Goal: Transaction & Acquisition: Obtain resource

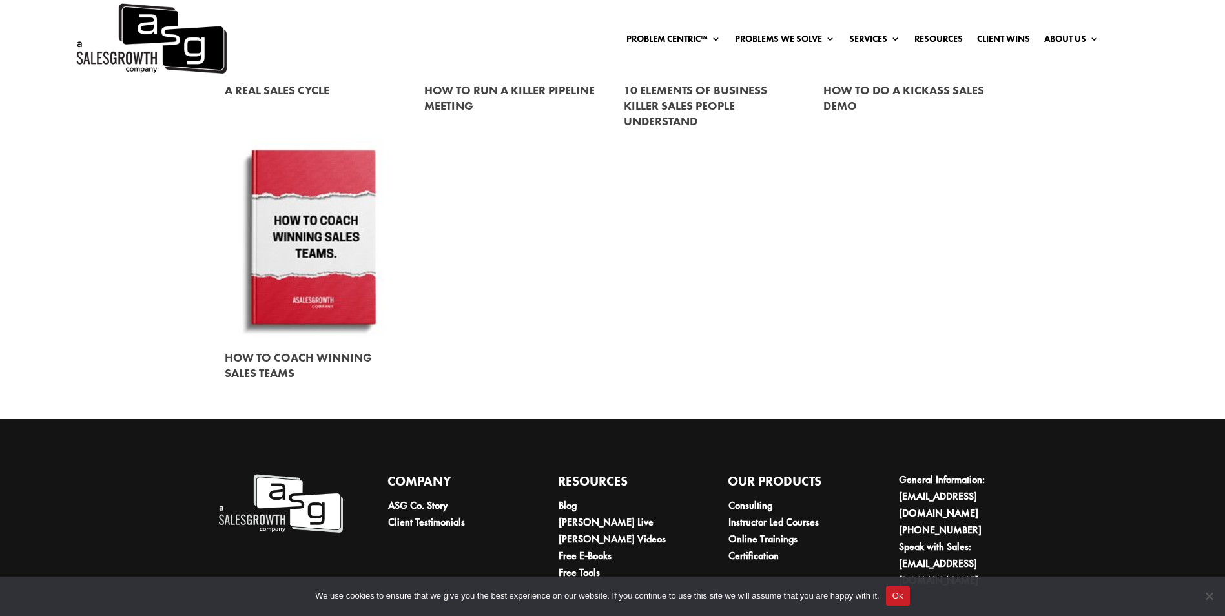
scroll to position [1726, 0]
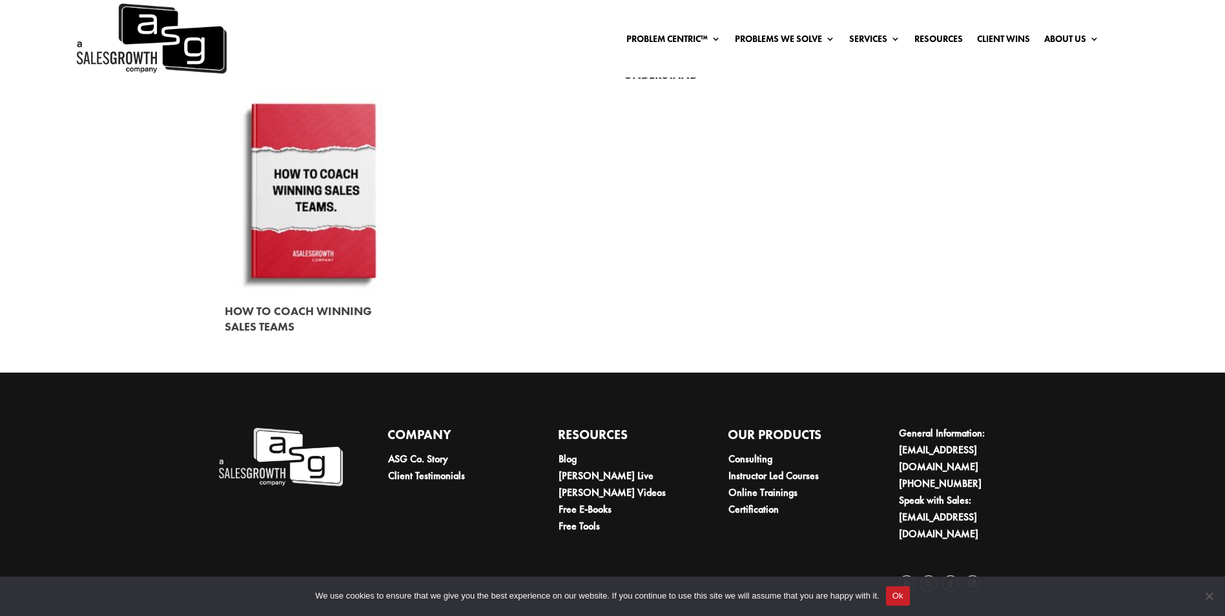
click at [321, 173] on link at bounding box center [313, 193] width 177 height 202
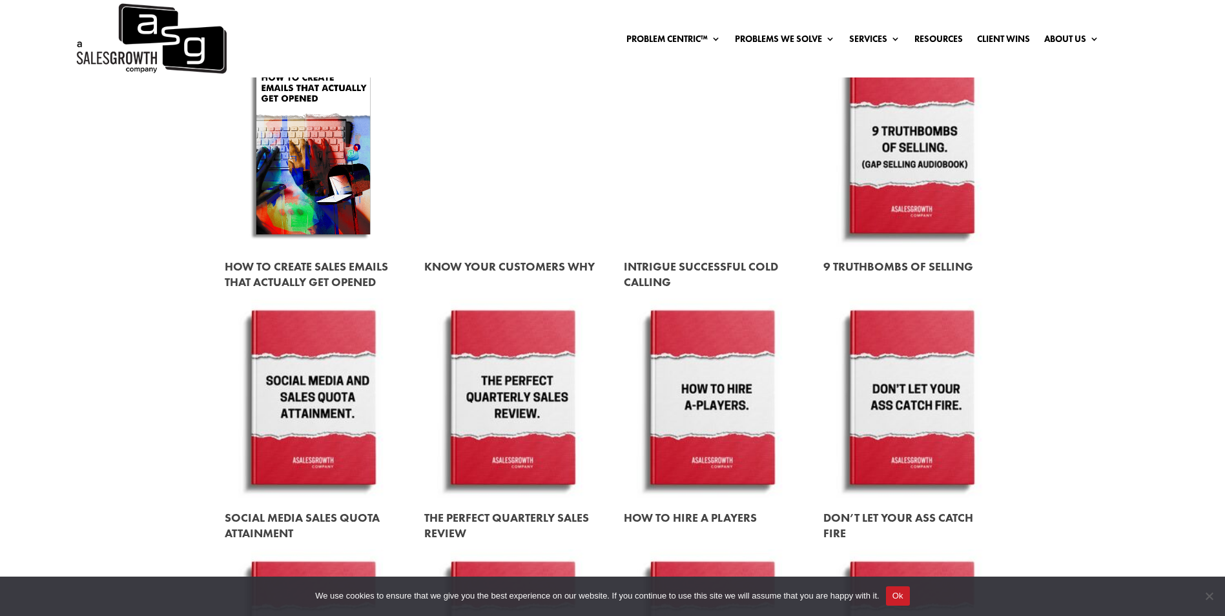
scroll to position [951, 0]
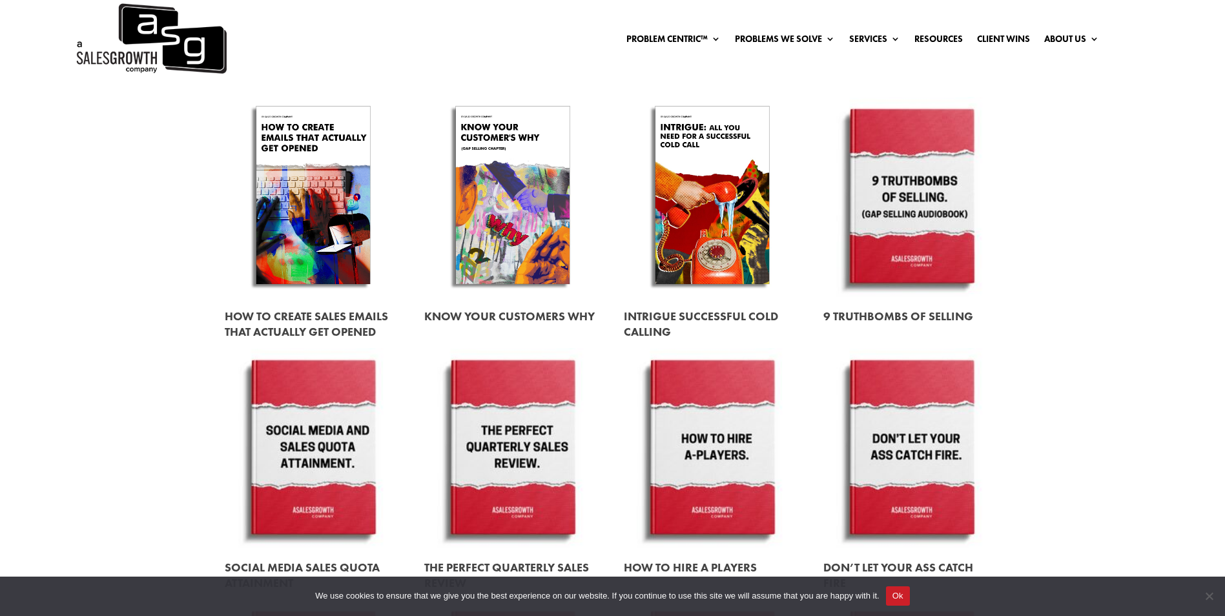
click at [287, 321] on link at bounding box center [313, 324] width 177 height 52
click at [904, 317] on link at bounding box center [912, 316] width 177 height 36
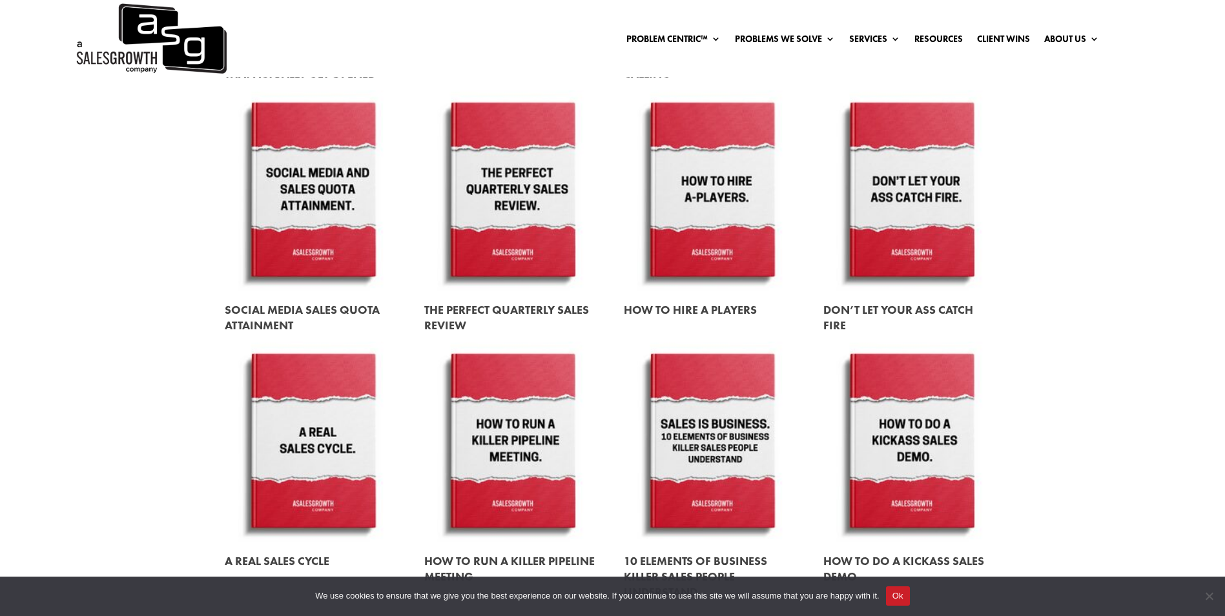
scroll to position [1209, 0]
click at [853, 308] on link at bounding box center [912, 317] width 177 height 52
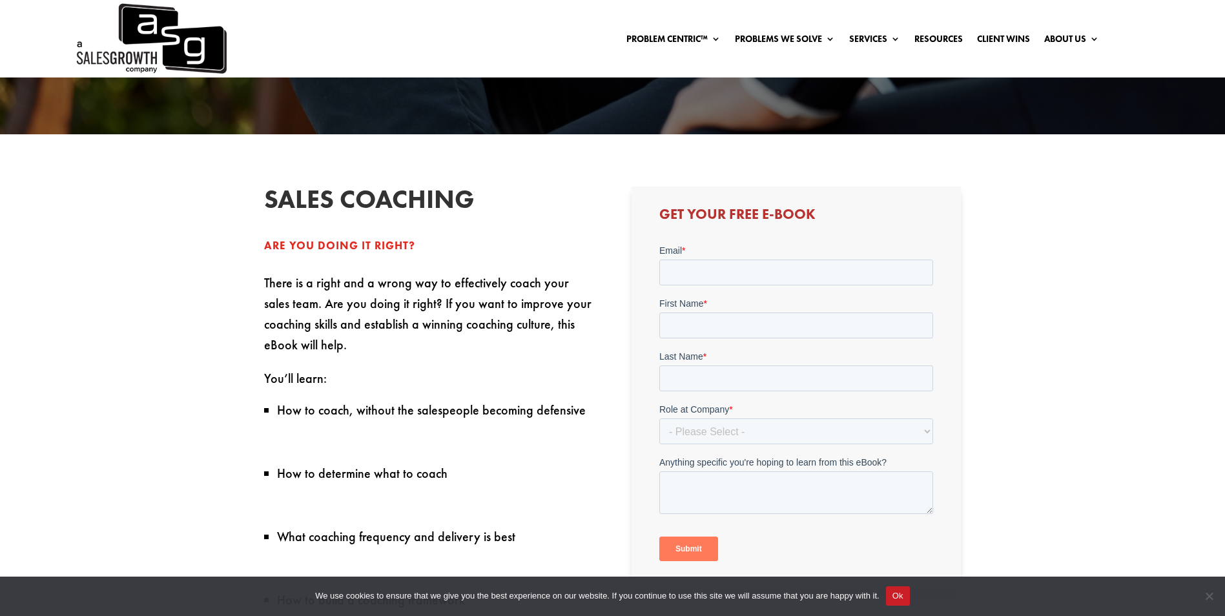
scroll to position [388, 0]
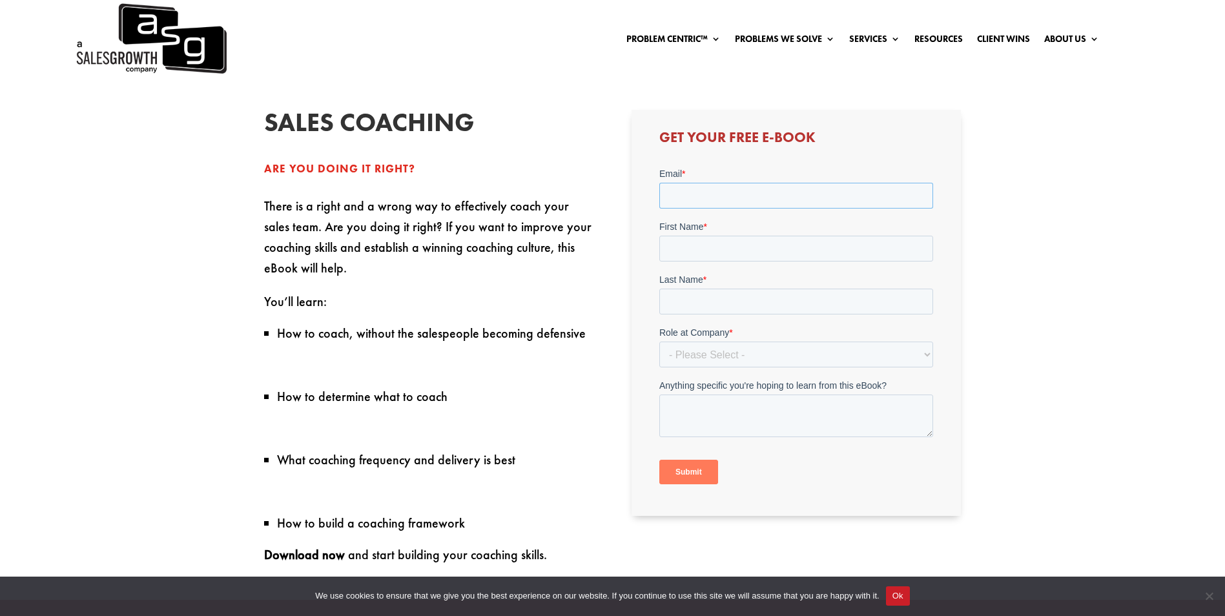
click at [713, 191] on input "Email *" at bounding box center [796, 196] width 274 height 26
type input "reynoldmulala@yahoo.com"
click at [733, 245] on input "First Name *" at bounding box center [796, 249] width 274 height 26
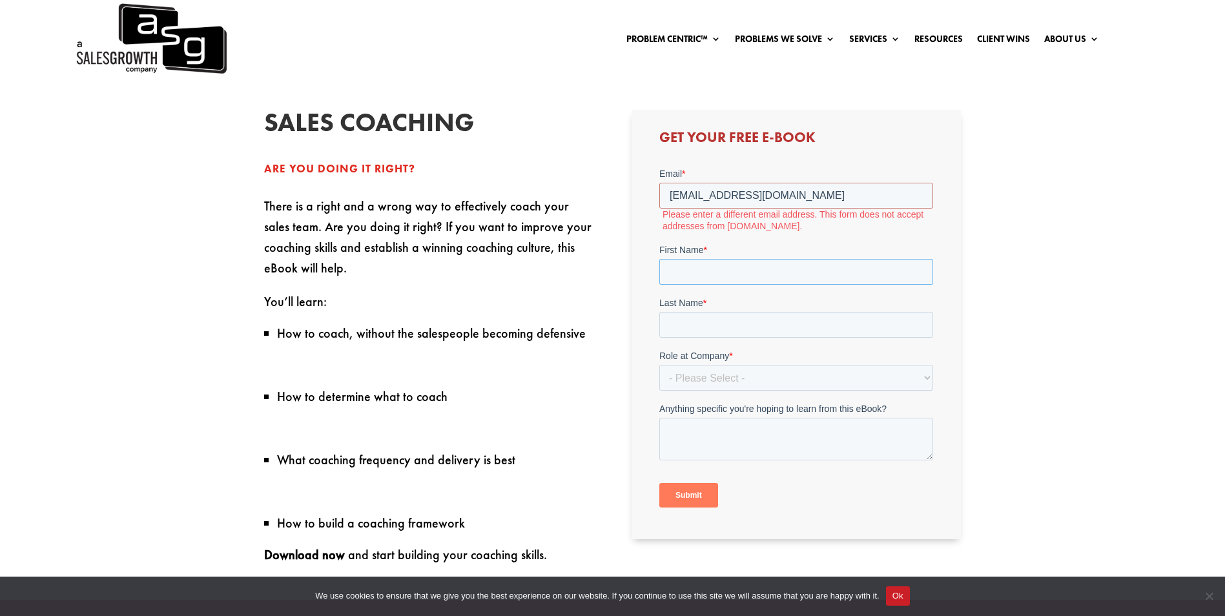
type input "[PERSON_NAME]"
click at [732, 322] on input "Last Name *" at bounding box center [796, 325] width 274 height 26
type input "MULALA"
click at [722, 378] on select "- Please Select - C-Level (CRO, CSO, etc) Senior Leadership (VP of Sales, VP of…" at bounding box center [796, 378] width 274 height 26
select select "Individual Contributor (AE, SDR, CSM, etc)"
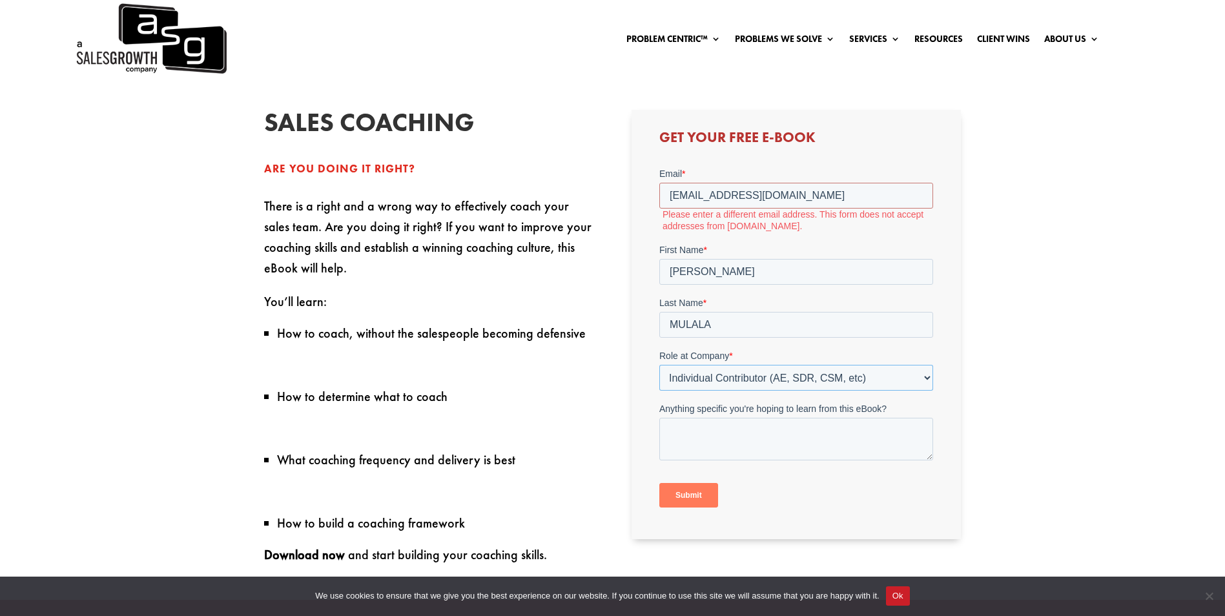
click at [659, 365] on select "- Please Select - C-Level (CRO, CSO, etc) Senior Leadership (VP of Sales, VP of…" at bounding box center [796, 378] width 274 height 26
click at [773, 196] on input "reynoldmulala@yahoo.com" at bounding box center [796, 196] width 274 height 26
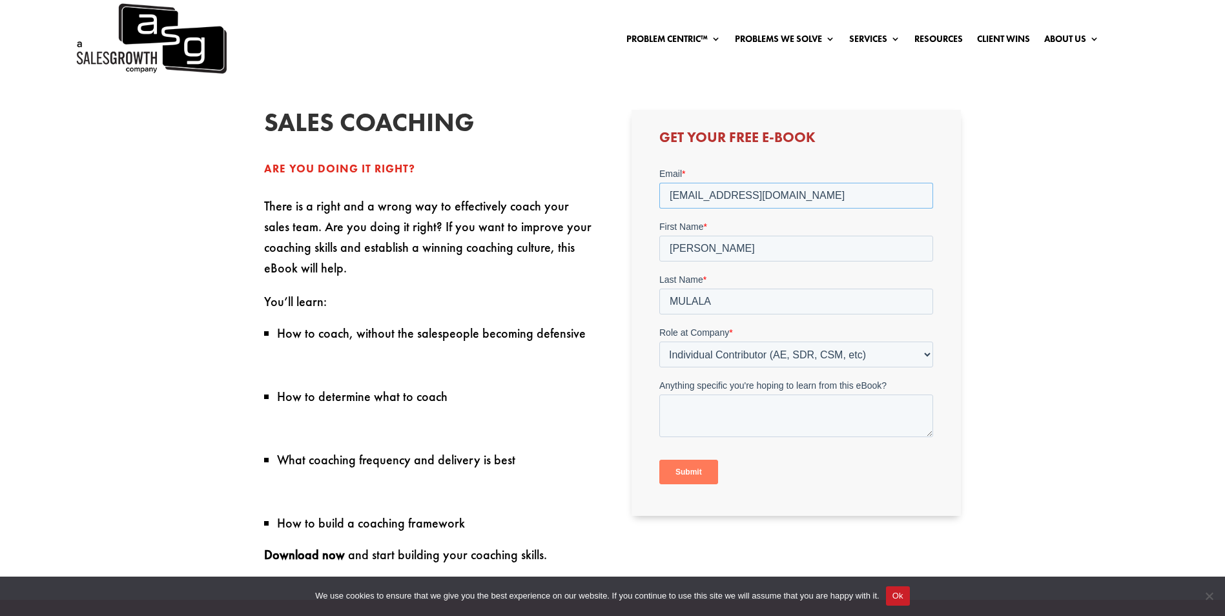
click at [710, 196] on input "reynoldmulala@vscargo.com" at bounding box center [796, 196] width 274 height 26
type input "[PERSON_NAME][EMAIL_ADDRESS][DOMAIN_NAME]"
click at [686, 473] on input "Submit" at bounding box center [688, 472] width 59 height 25
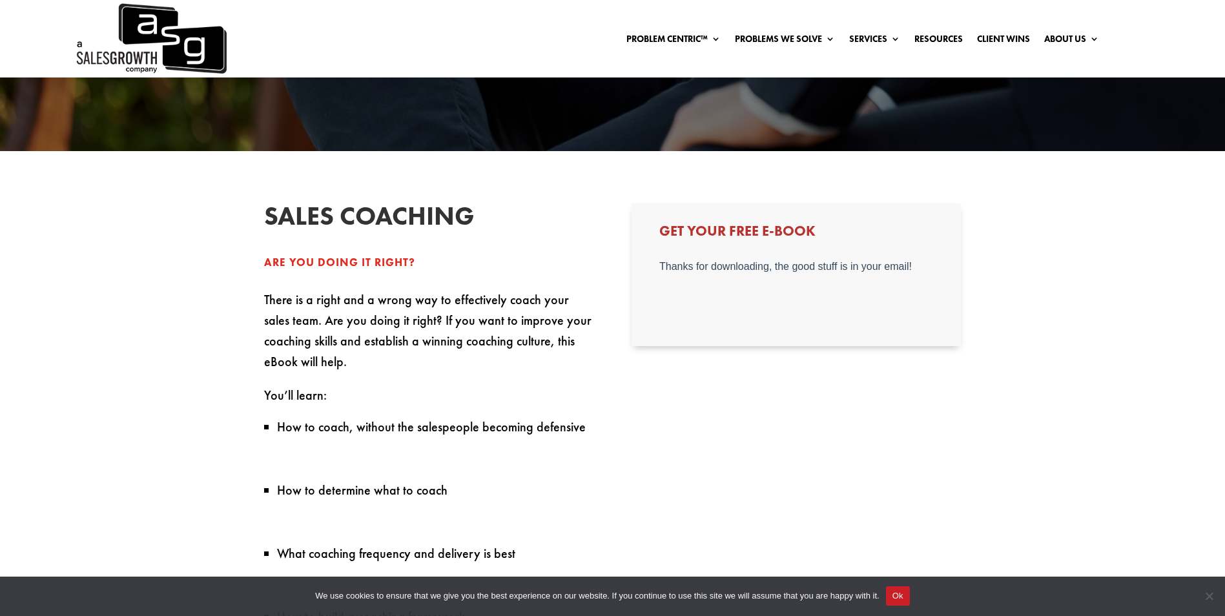
scroll to position [194, 0]
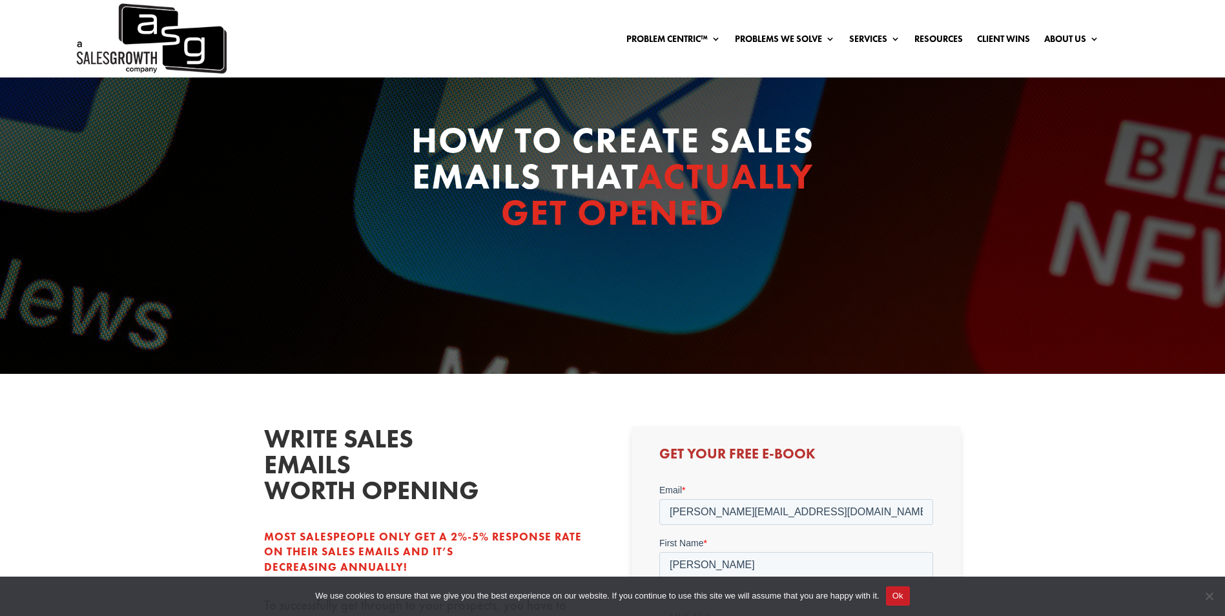
scroll to position [323, 0]
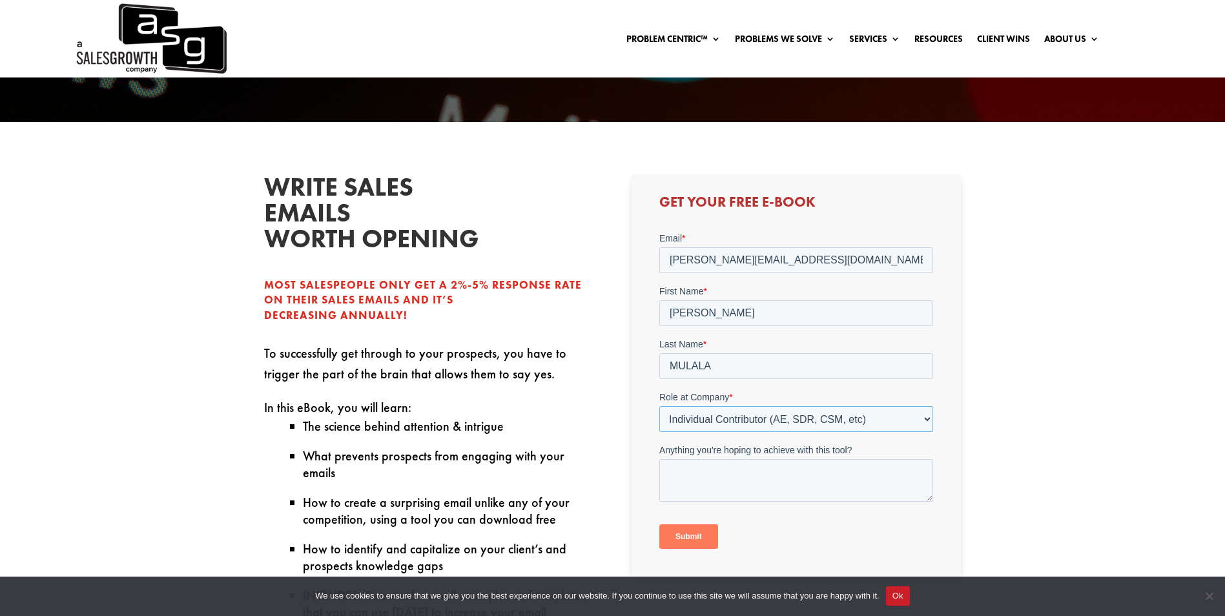
click at [747, 420] on select "- Please Select - C-Level (CRO, CSO, etc) Senior Leadership (VP of Sales, VP of…" at bounding box center [796, 419] width 274 height 26
click at [659, 406] on select "- Please Select - C-Level (CRO, CSO, etc) Senior Leadership (VP of Sales, VP of…" at bounding box center [796, 419] width 274 height 26
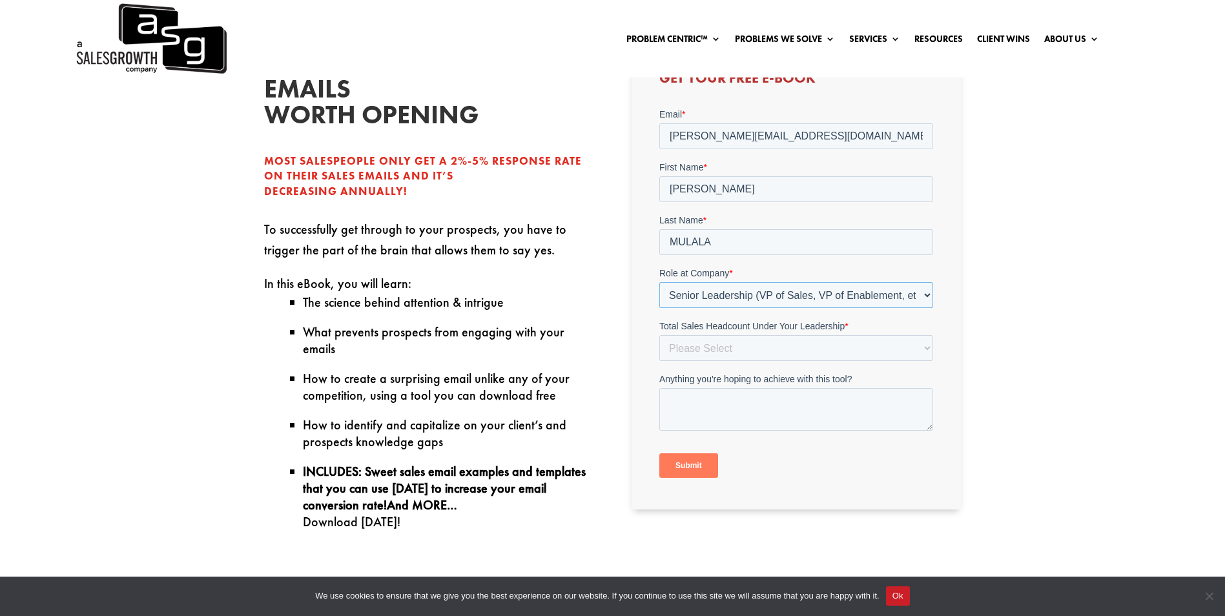
scroll to position [452, 0]
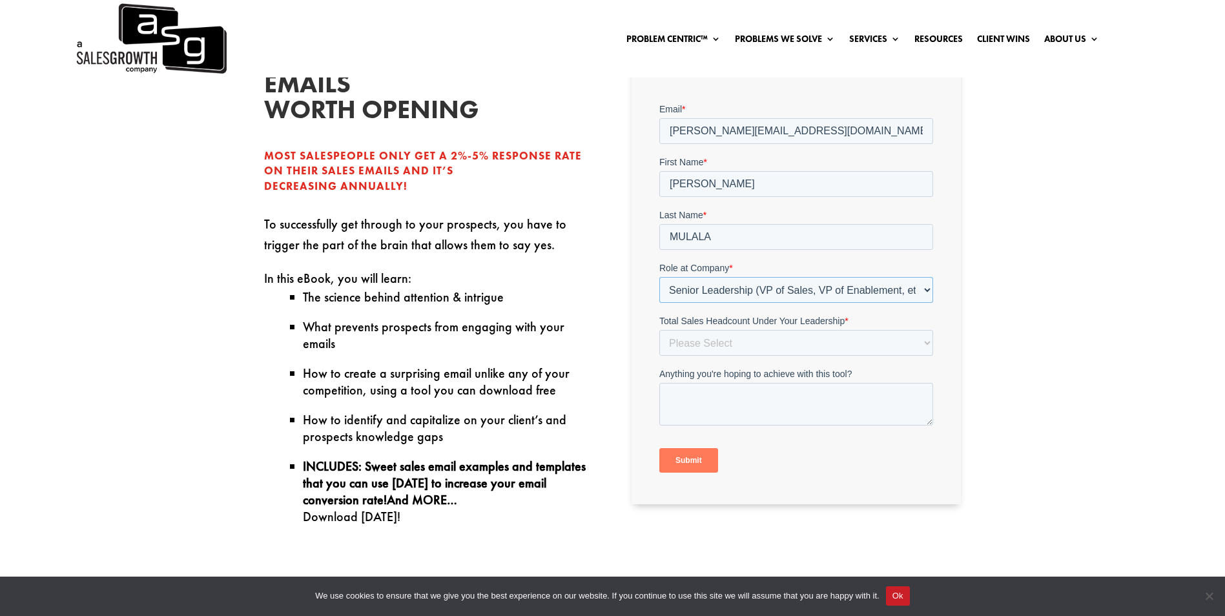
click at [723, 293] on select "- Please Select - C-Level (CRO, CSO, etc) Senior Leadership (VP of Sales, VP of…" at bounding box center [796, 290] width 274 height 26
select select "Individual Contributor (AE, SDR, CSM, etc)"
click at [659, 277] on select "- Please Select - C-Level (CRO, CSO, etc) Senior Leadership (VP of Sales, VP of…" at bounding box center [796, 290] width 274 height 26
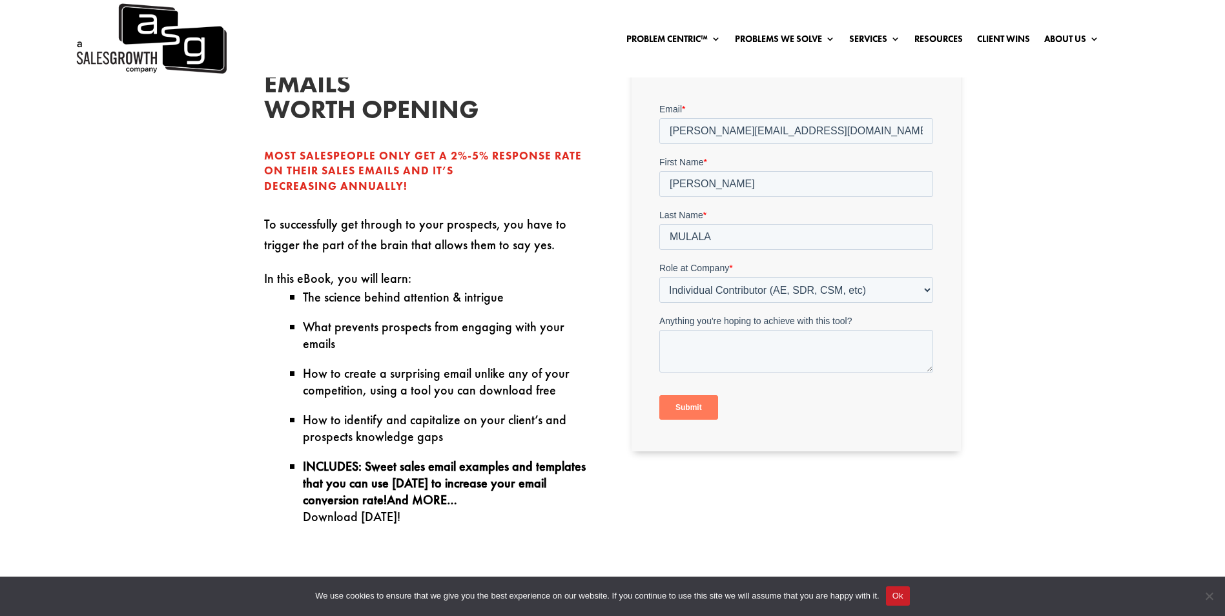
click at [694, 411] on input "Submit" at bounding box center [688, 407] width 59 height 25
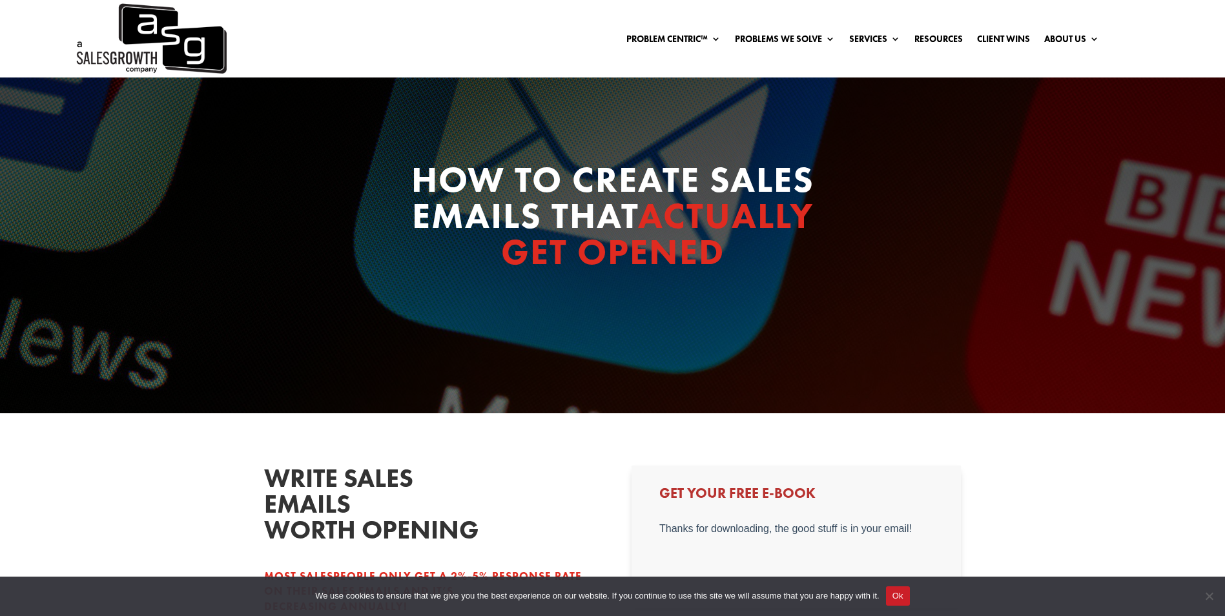
scroll to position [0, 0]
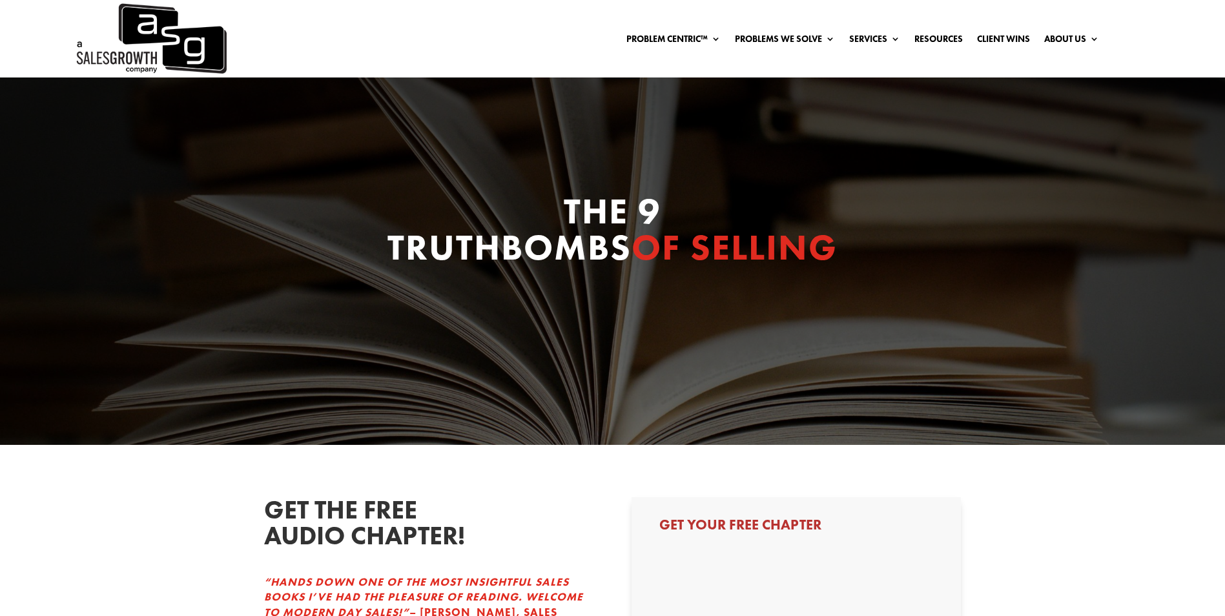
select select "Individual Contributor (AE, SDR, CSM, etc)"
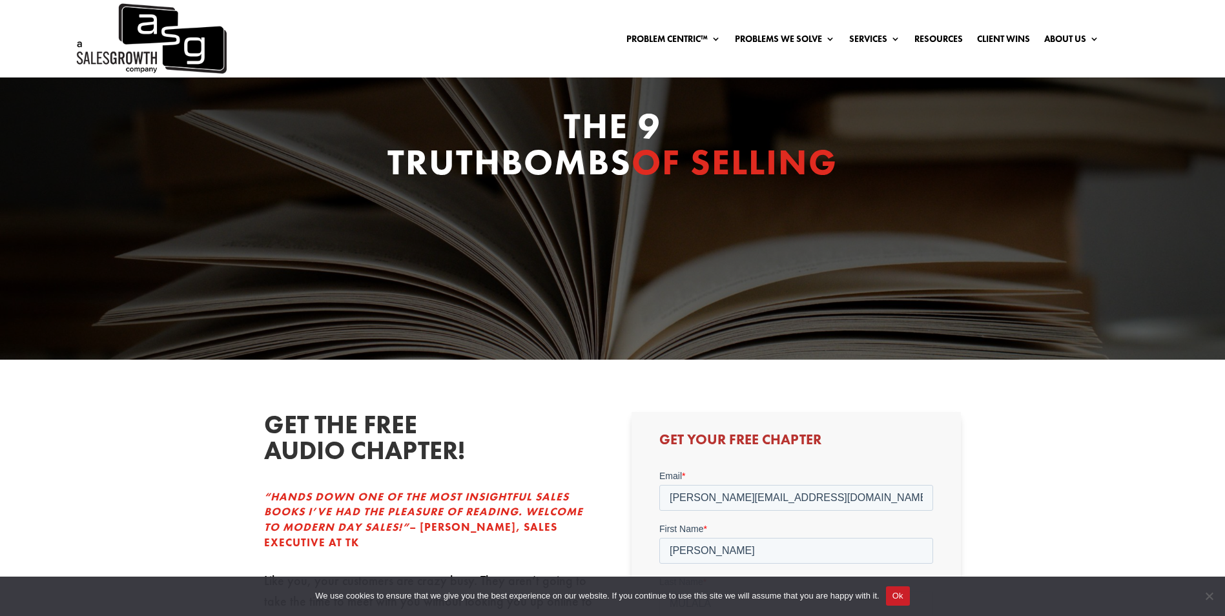
scroll to position [323, 0]
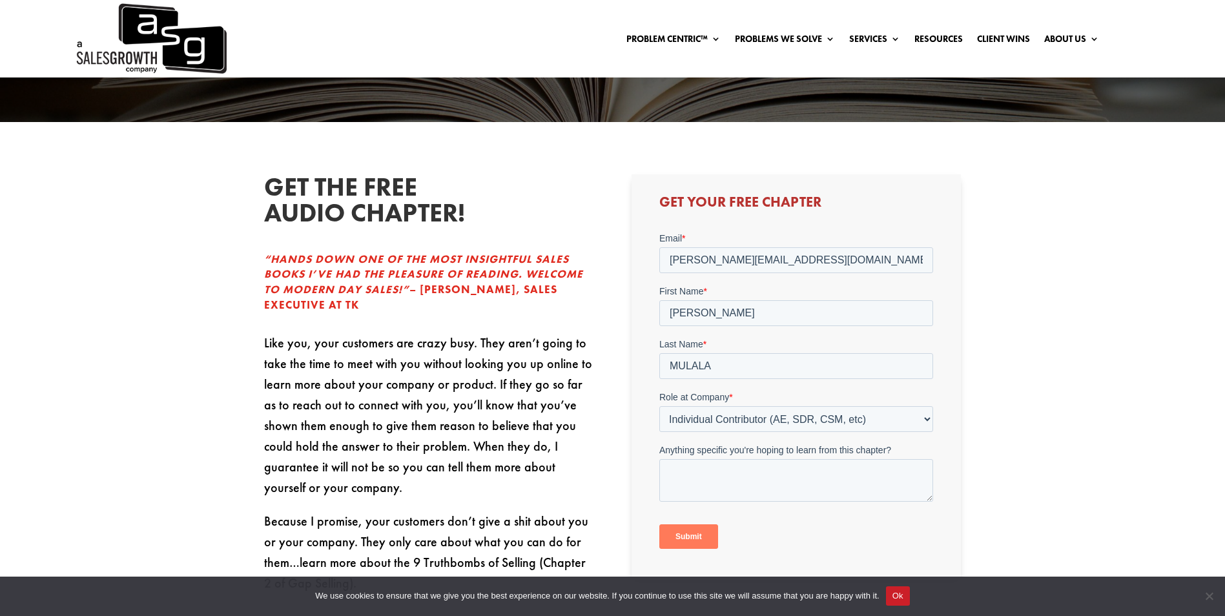
click at [685, 539] on input "Submit" at bounding box center [688, 536] width 59 height 25
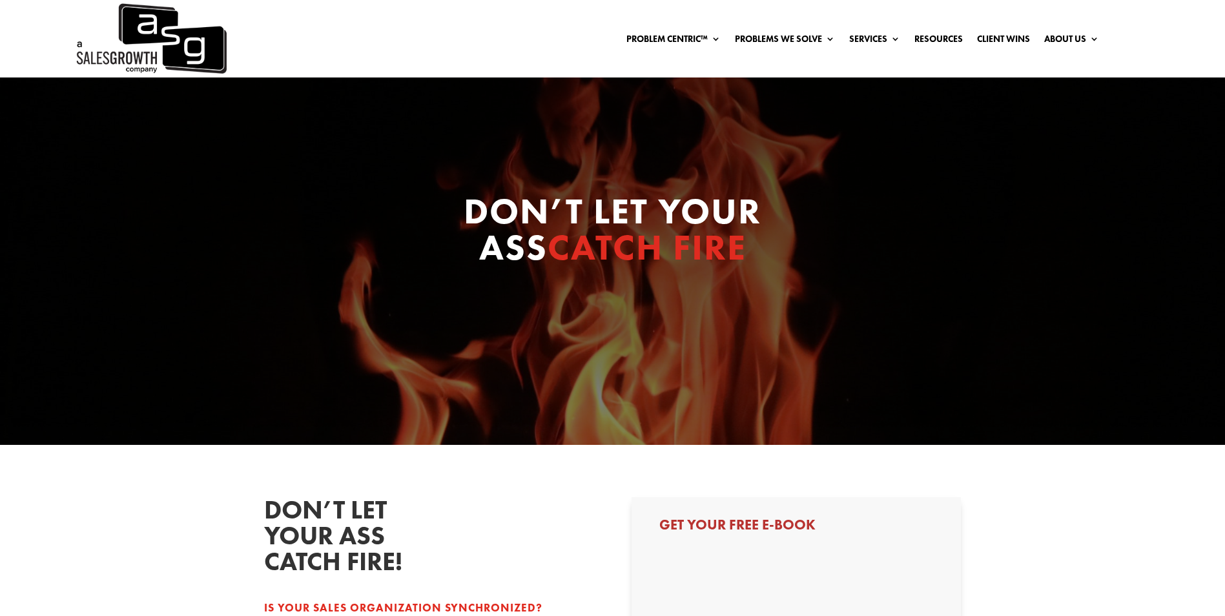
select select "Individual Contributor (AE, SDR, CSM, etc)"
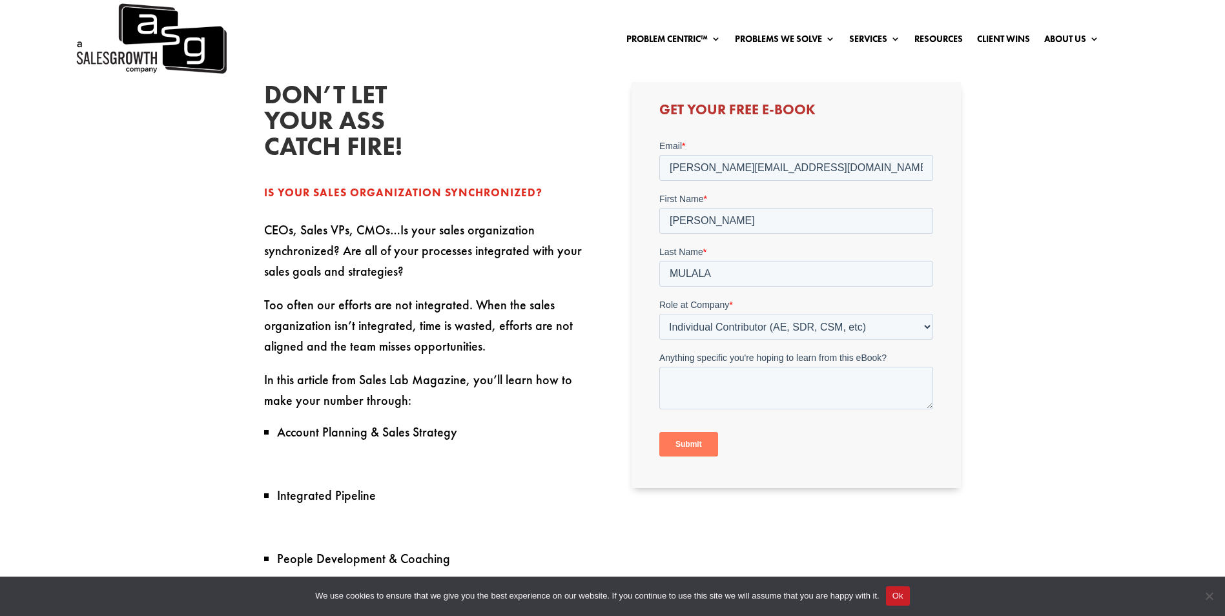
scroll to position [581, 0]
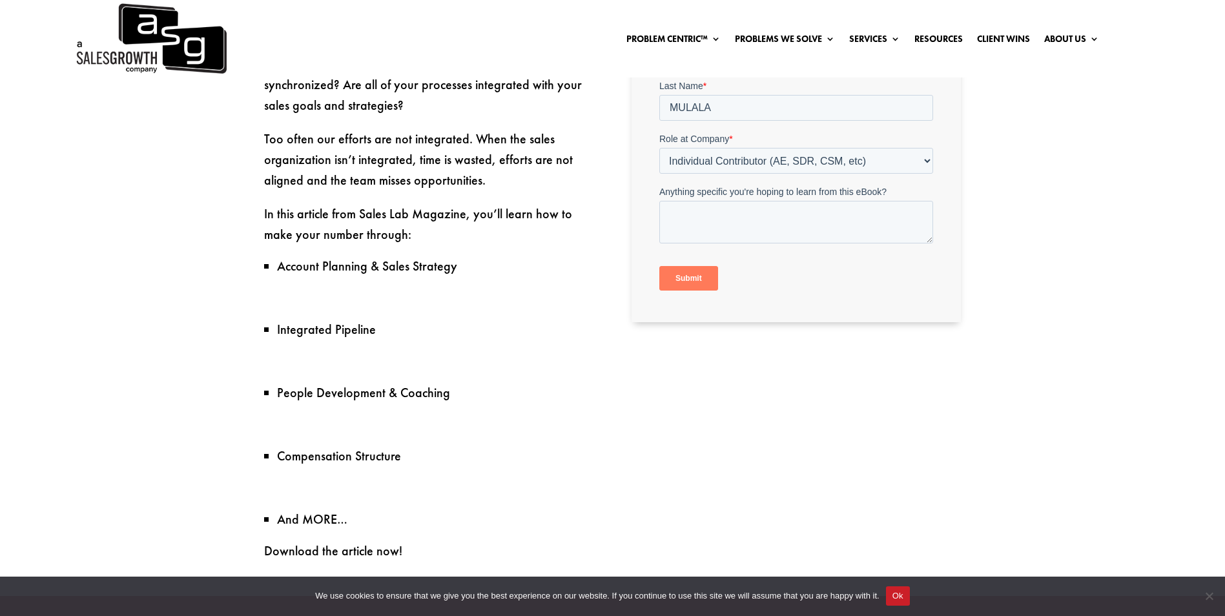
click at [695, 287] on input "Submit" at bounding box center [688, 279] width 59 height 25
